Goal: Task Accomplishment & Management: Use online tool/utility

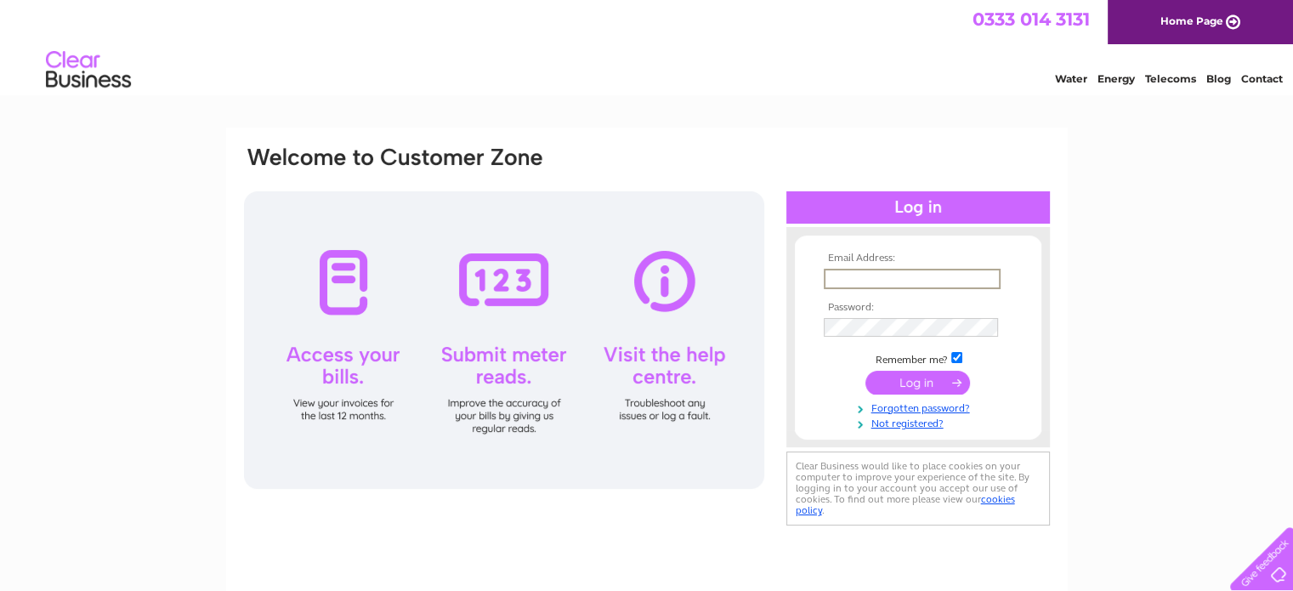
click at [878, 277] on input "text" at bounding box center [912, 279] width 177 height 20
type input "[EMAIL_ADDRESS][DOMAIN_NAME]"
click at [918, 384] on input "submit" at bounding box center [918, 381] width 105 height 24
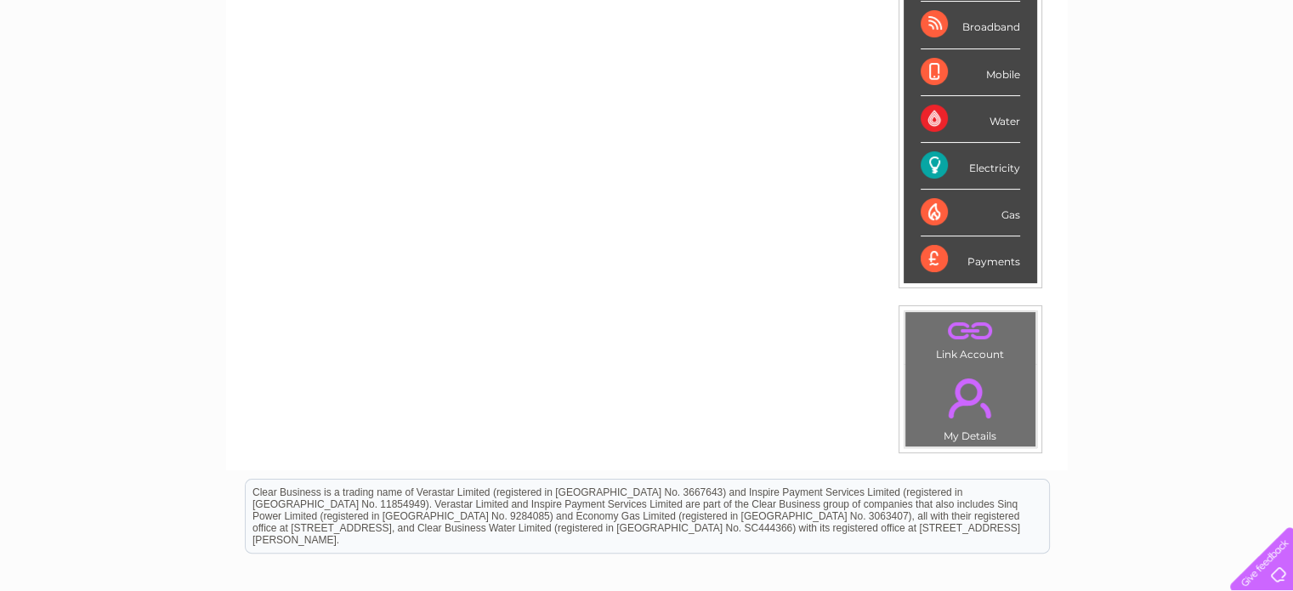
scroll to position [340, 0]
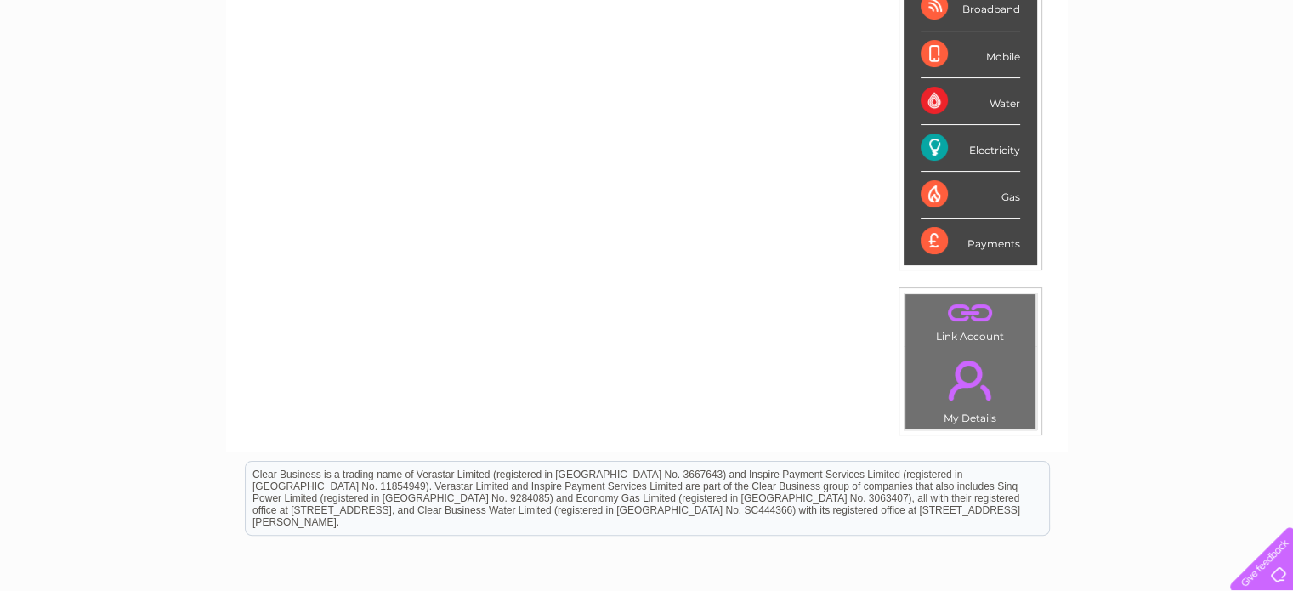
click at [958, 141] on div "Electricity" at bounding box center [970, 148] width 99 height 47
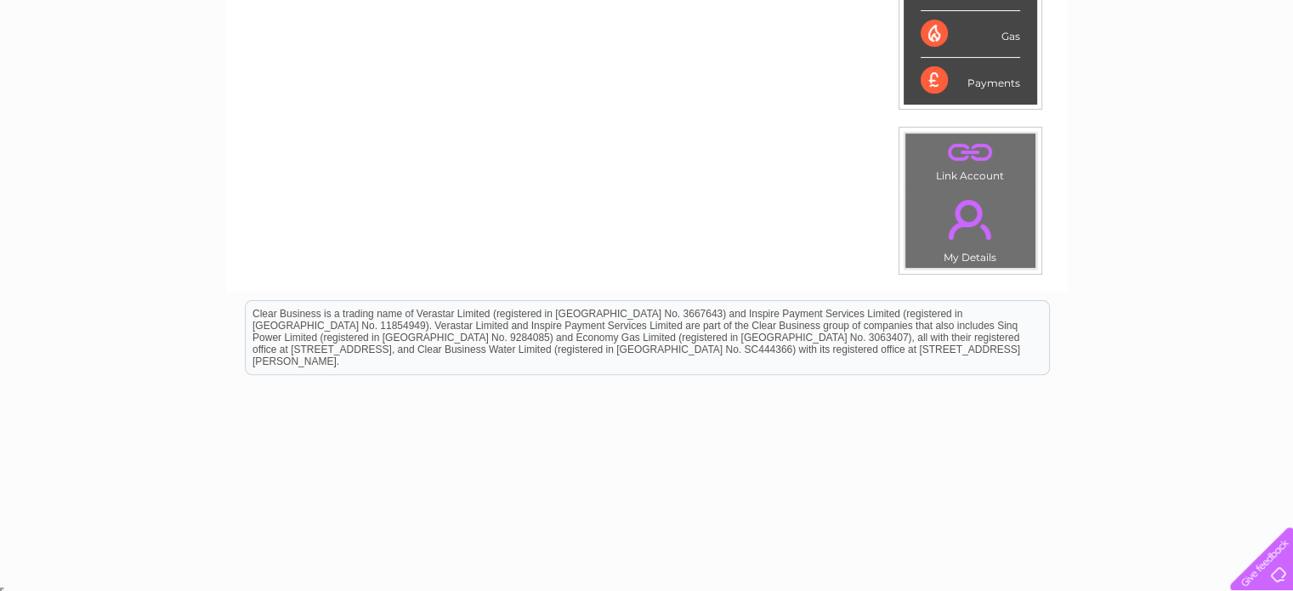
scroll to position [0, 0]
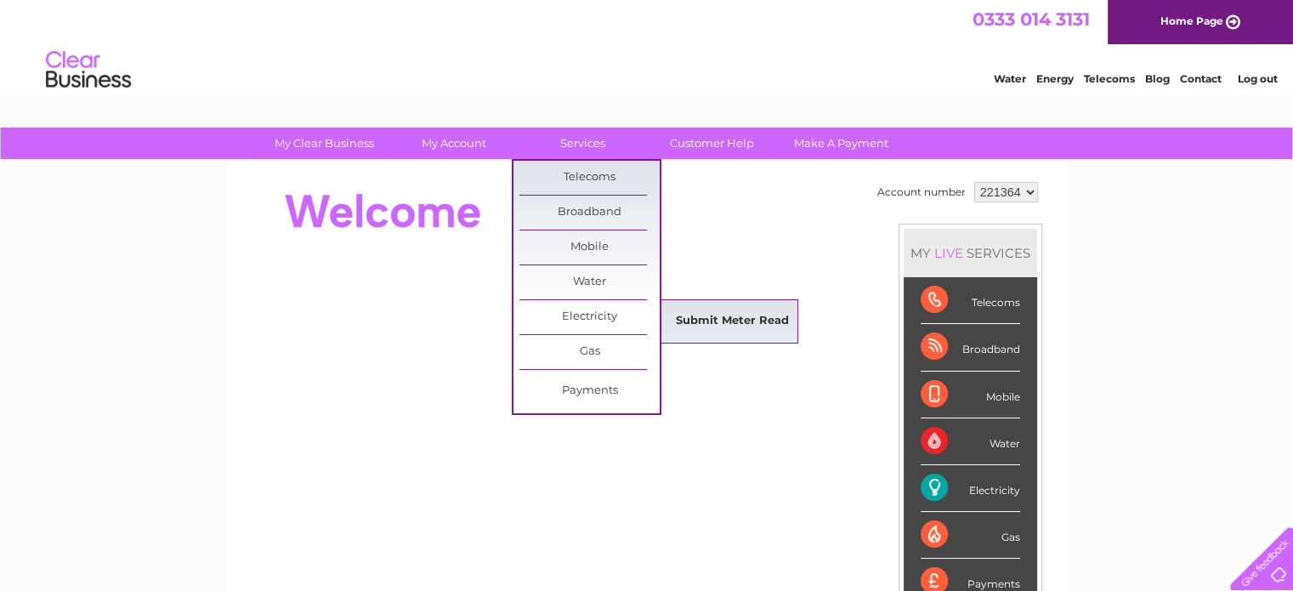
click at [735, 318] on link "Submit Meter Read" at bounding box center [732, 321] width 140 height 34
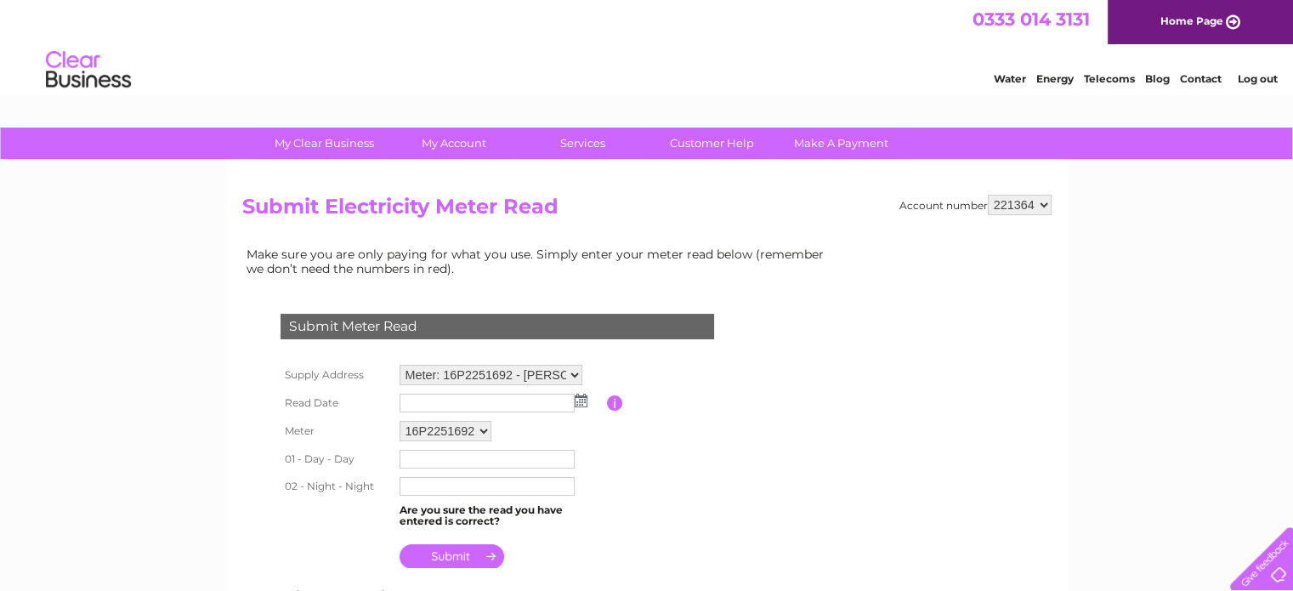
click at [585, 406] on td at bounding box center [501, 402] width 212 height 27
click at [584, 402] on img at bounding box center [581, 401] width 13 height 14
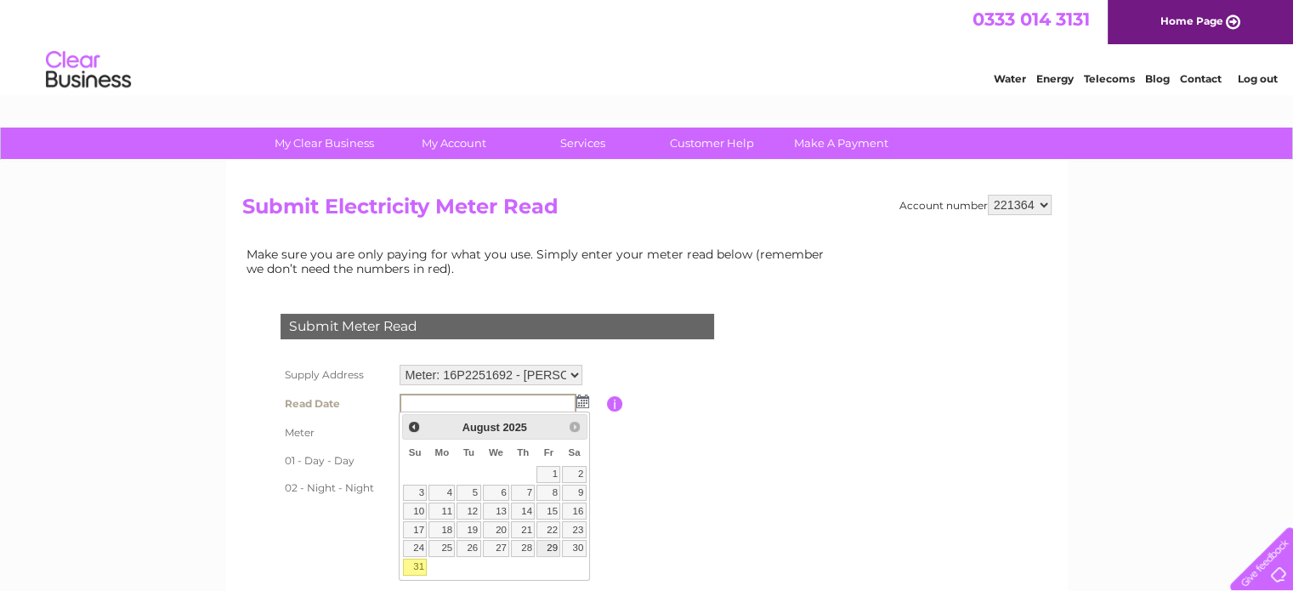
click at [558, 545] on link "29" at bounding box center [549, 548] width 24 height 17
type input "2025/08/29"
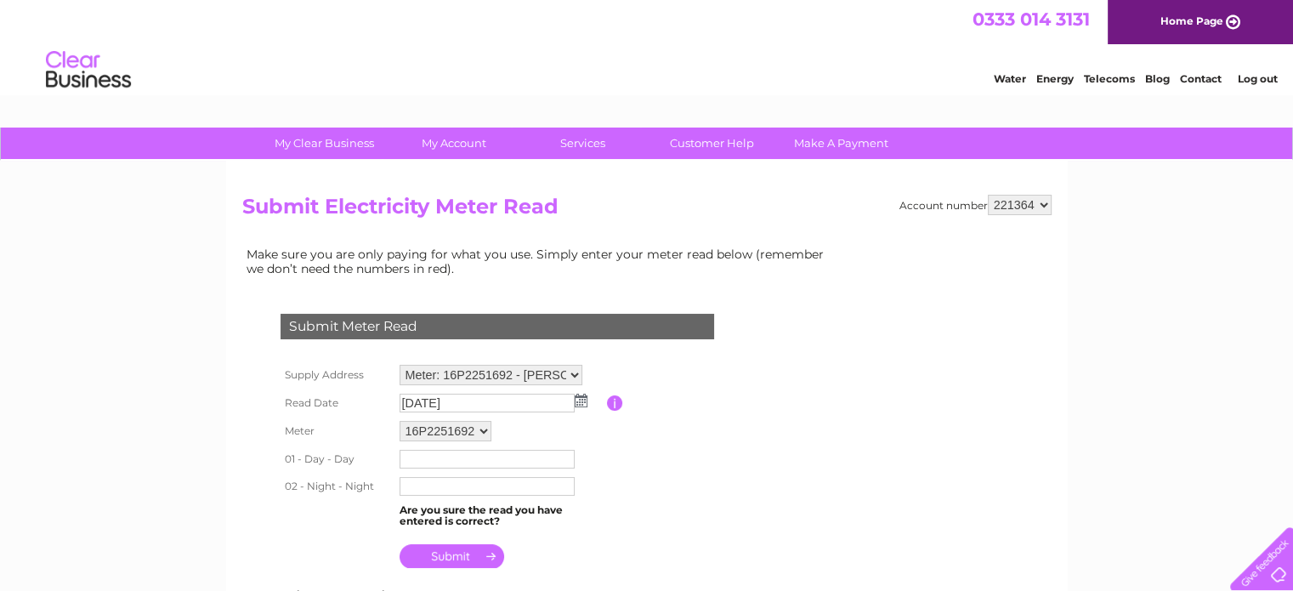
click at [426, 459] on input "text" at bounding box center [487, 459] width 175 height 19
type input "0017710"
click at [435, 482] on input "text" at bounding box center [488, 487] width 177 height 20
type input "0004431"
click at [444, 554] on input "submit" at bounding box center [452, 556] width 105 height 24
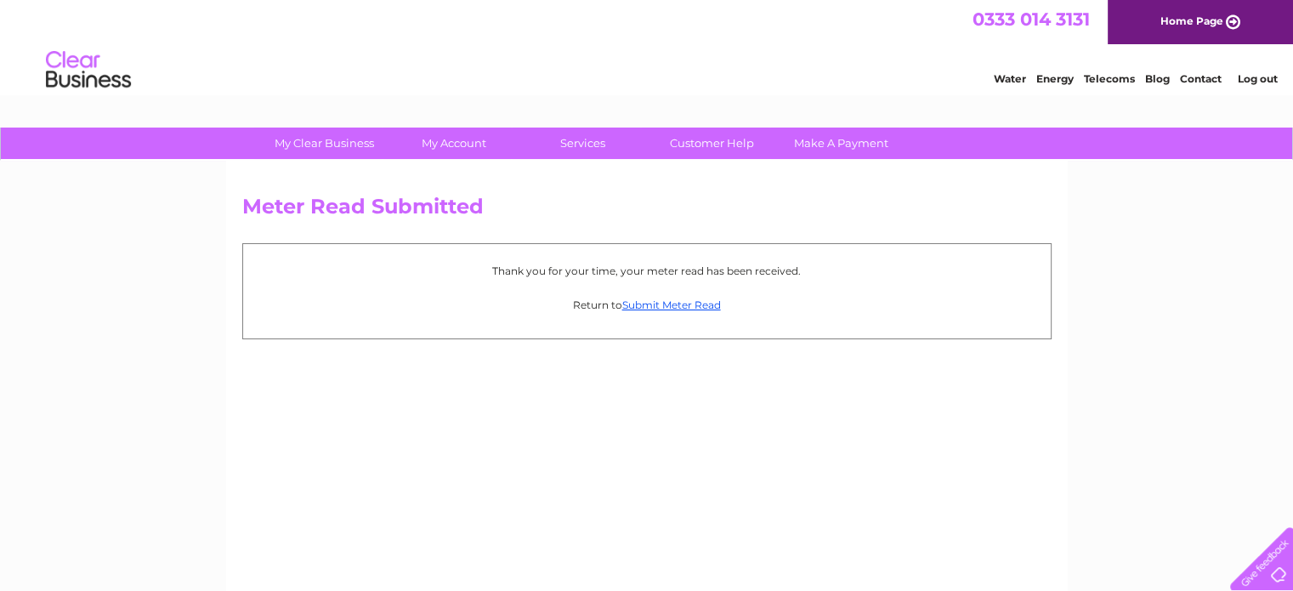
click at [1271, 83] on link "Log out" at bounding box center [1257, 78] width 40 height 13
